Goal: Task Accomplishment & Management: Complete application form

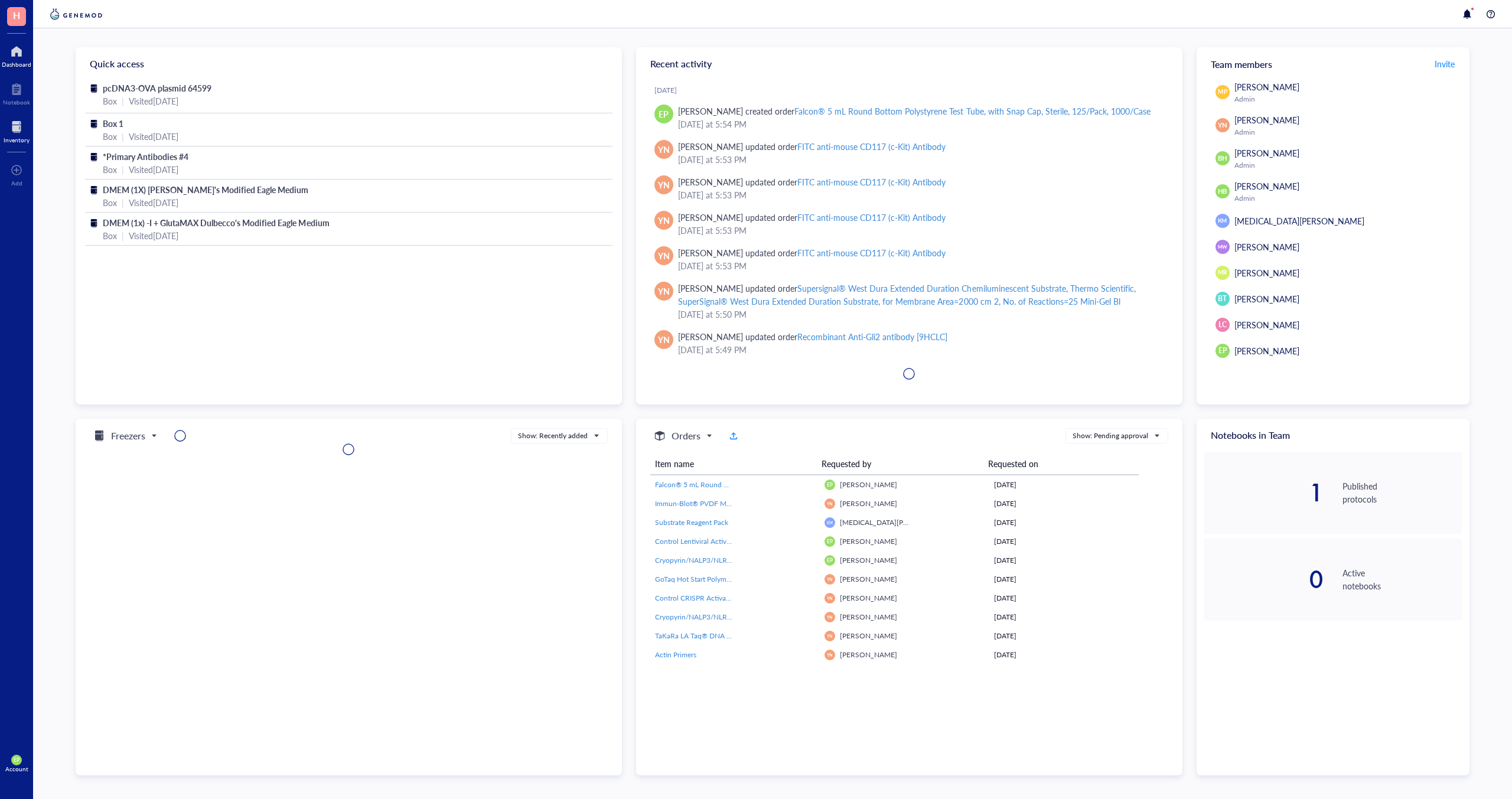
click at [19, 132] on div at bounding box center [16, 127] width 26 height 19
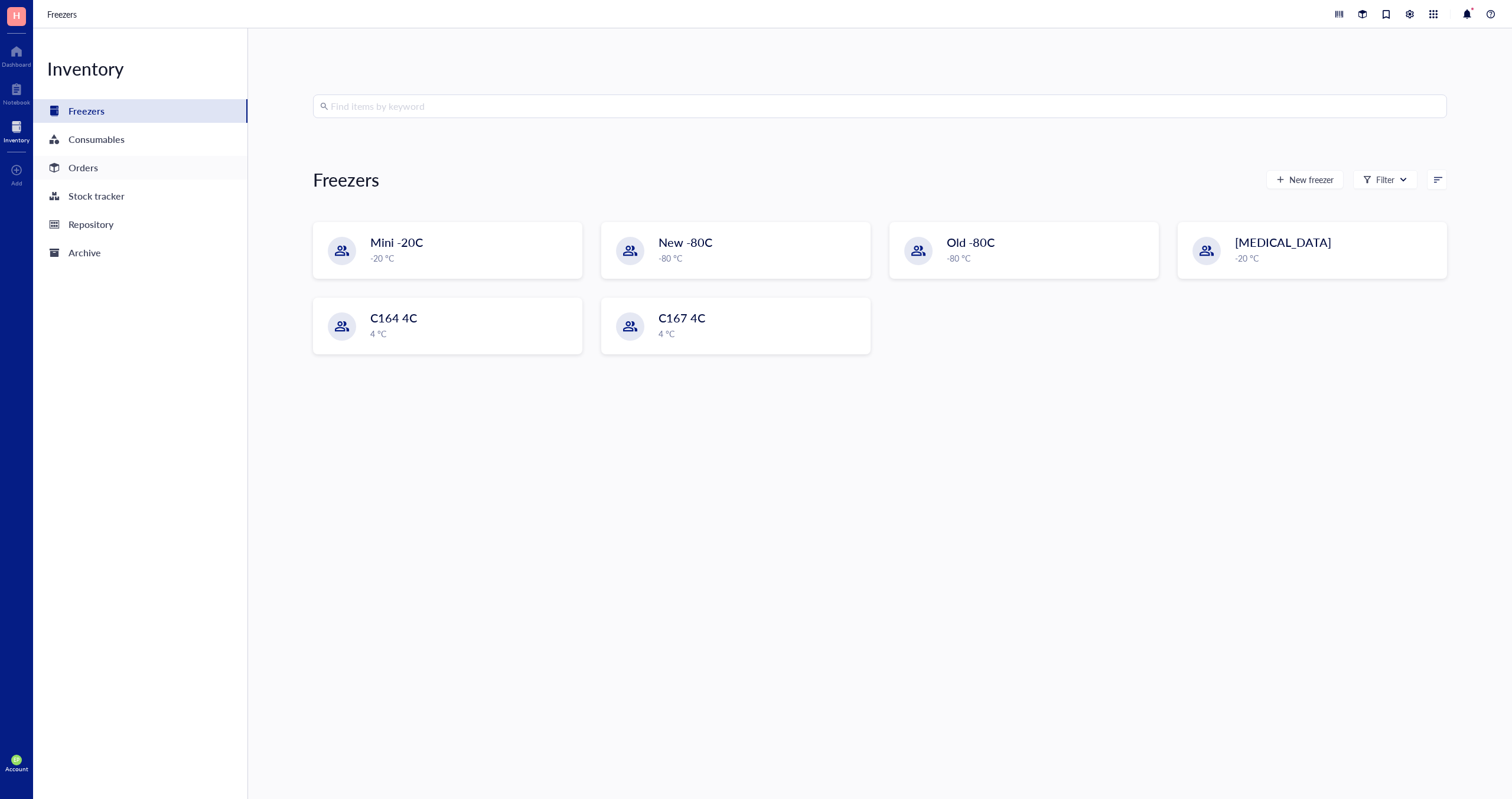
click at [89, 175] on div "Orders" at bounding box center [83, 168] width 30 height 17
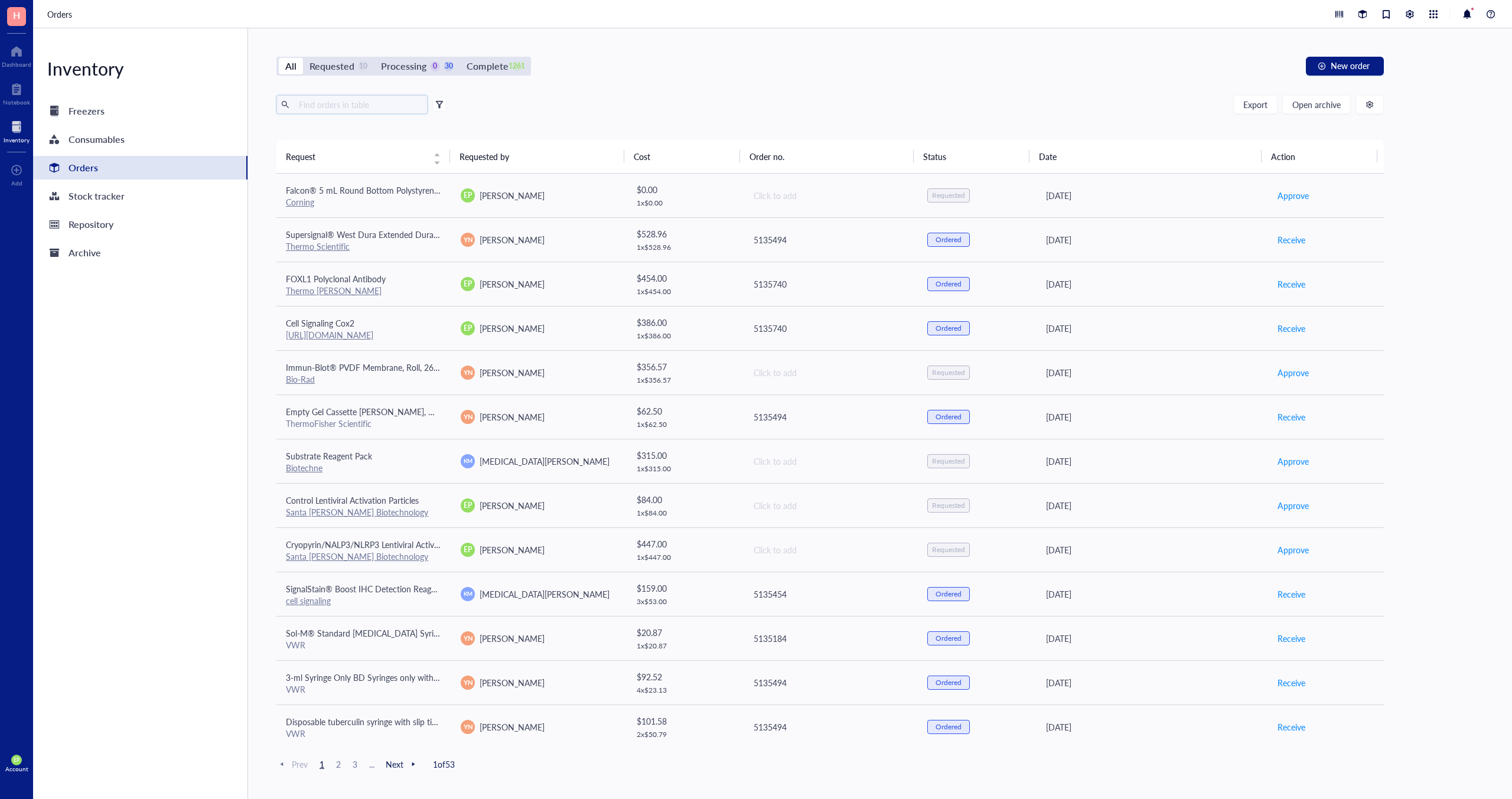
click at [306, 106] on input "text" at bounding box center [358, 104] width 129 height 18
type input "dpbs"
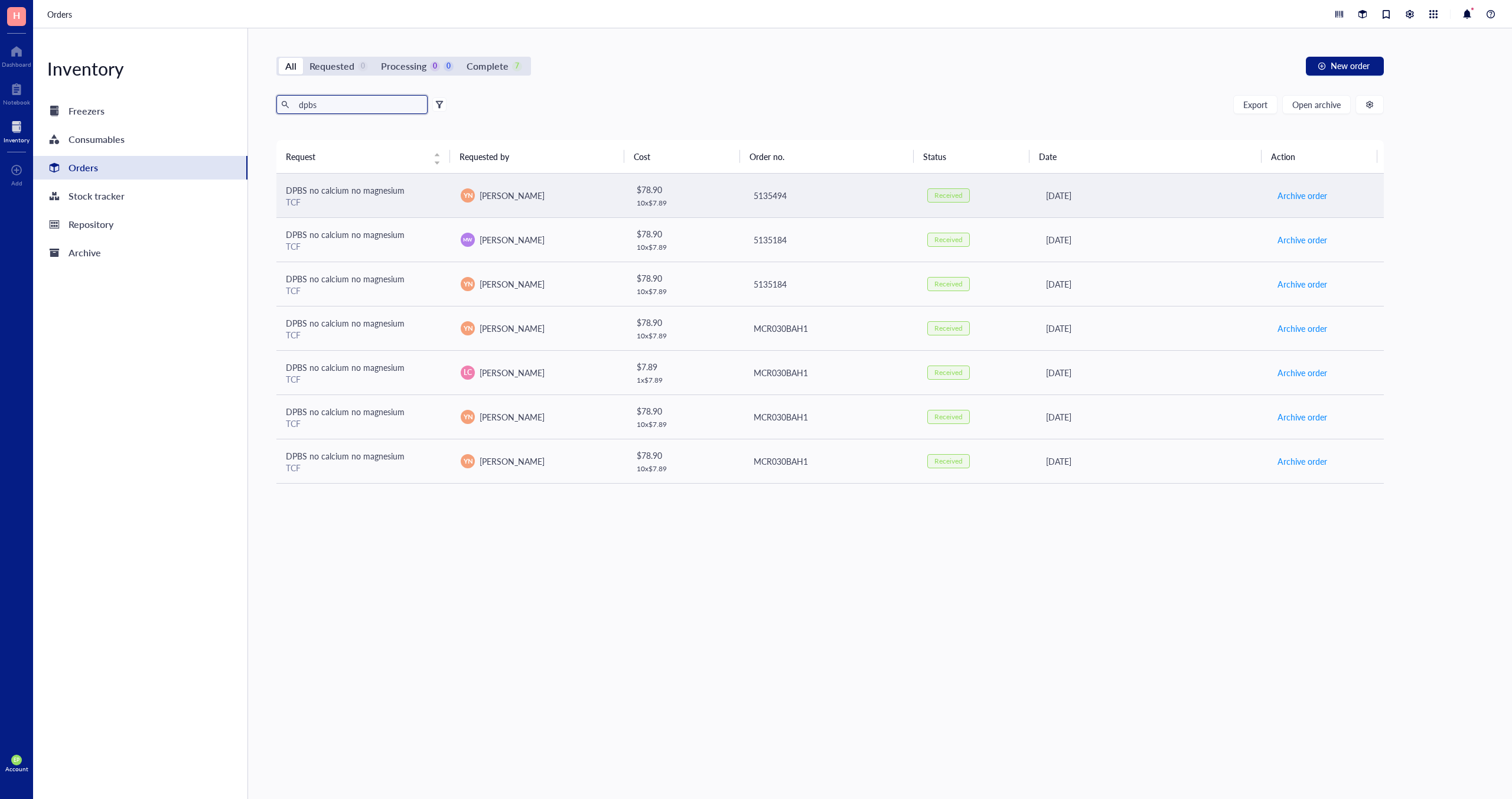
click at [943, 198] on div "Received" at bounding box center [948, 195] width 28 height 10
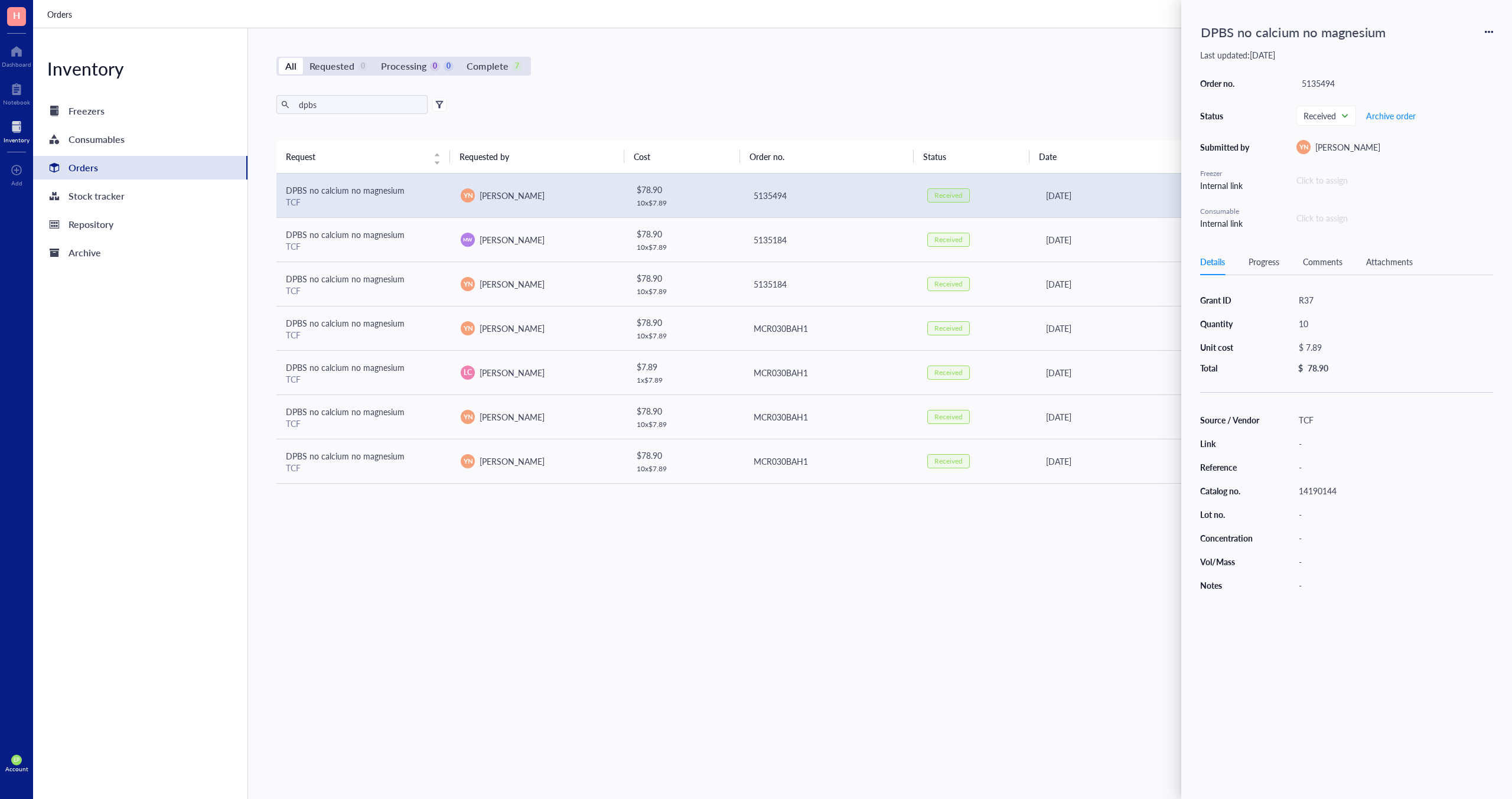
click at [1060, 33] on icon at bounding box center [1489, 32] width 8 height 8
click at [1060, 50] on span "Request again" at bounding box center [1447, 49] width 75 height 13
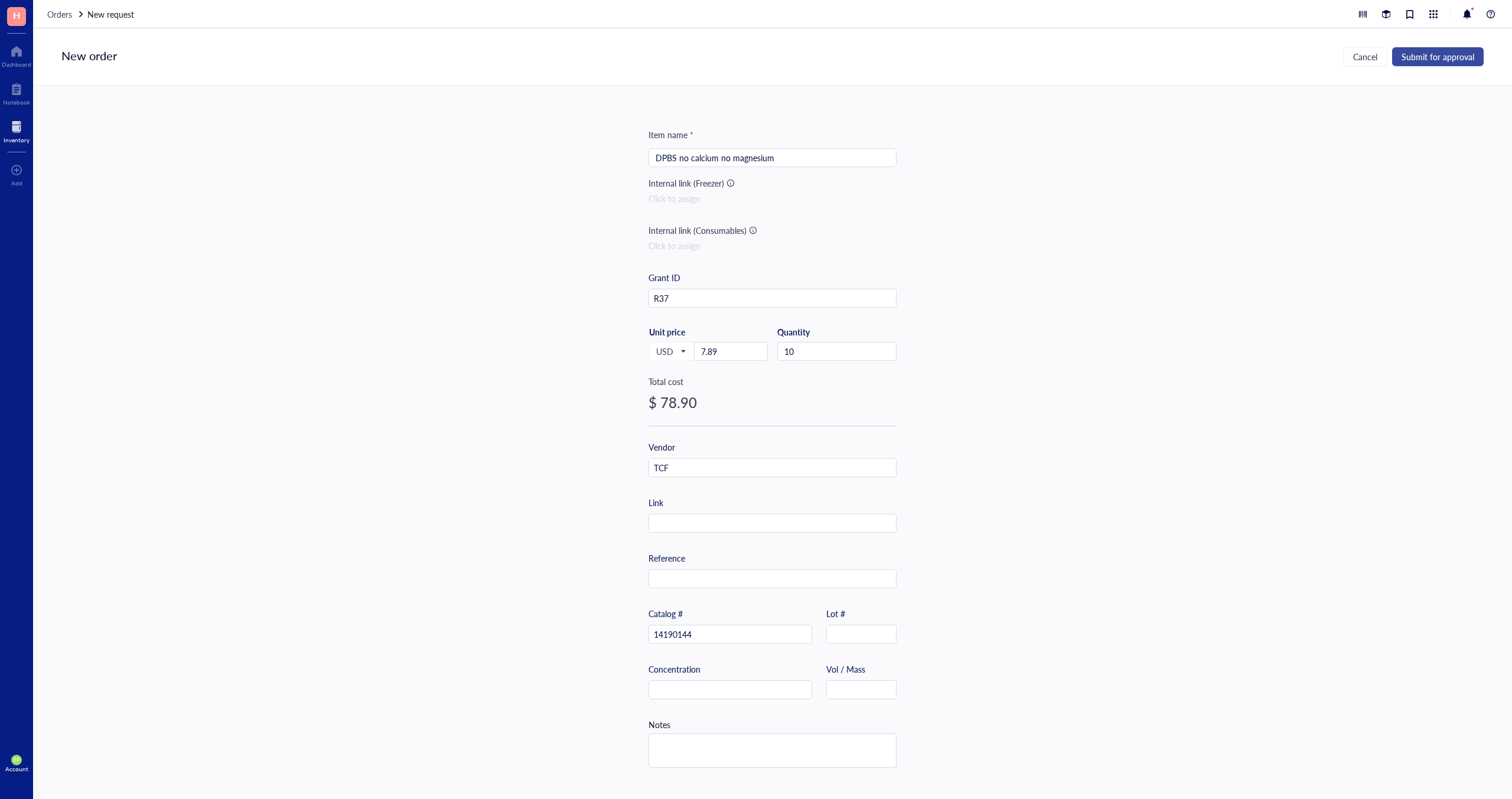
click at [1060, 54] on span "Submit for approval" at bounding box center [1438, 57] width 72 height 10
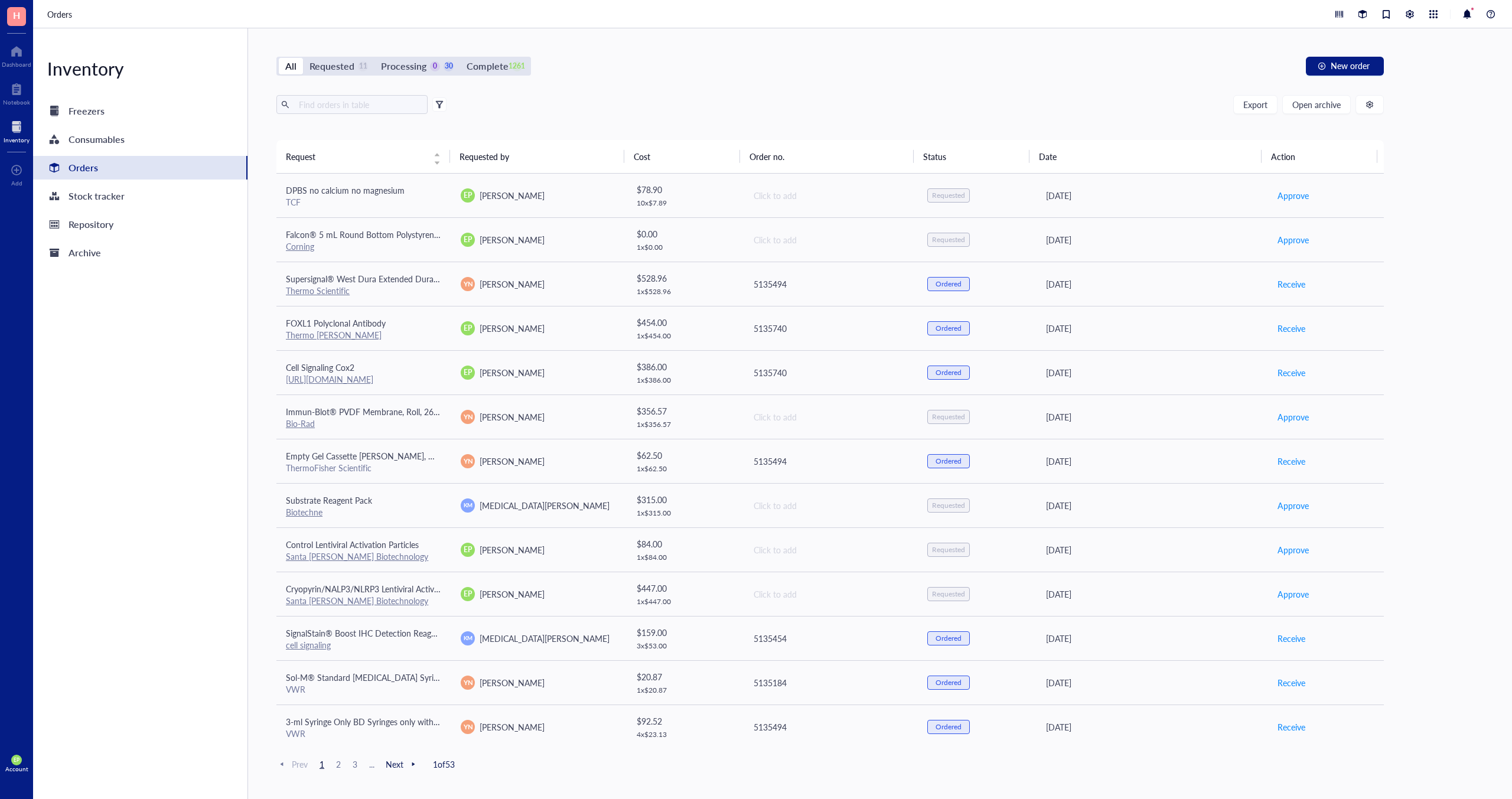
click at [108, 170] on div "Orders" at bounding box center [140, 167] width 215 height 23
click at [63, 166] on div "Orders" at bounding box center [72, 168] width 51 height 17
